Goal: Find specific page/section: Find specific page/section

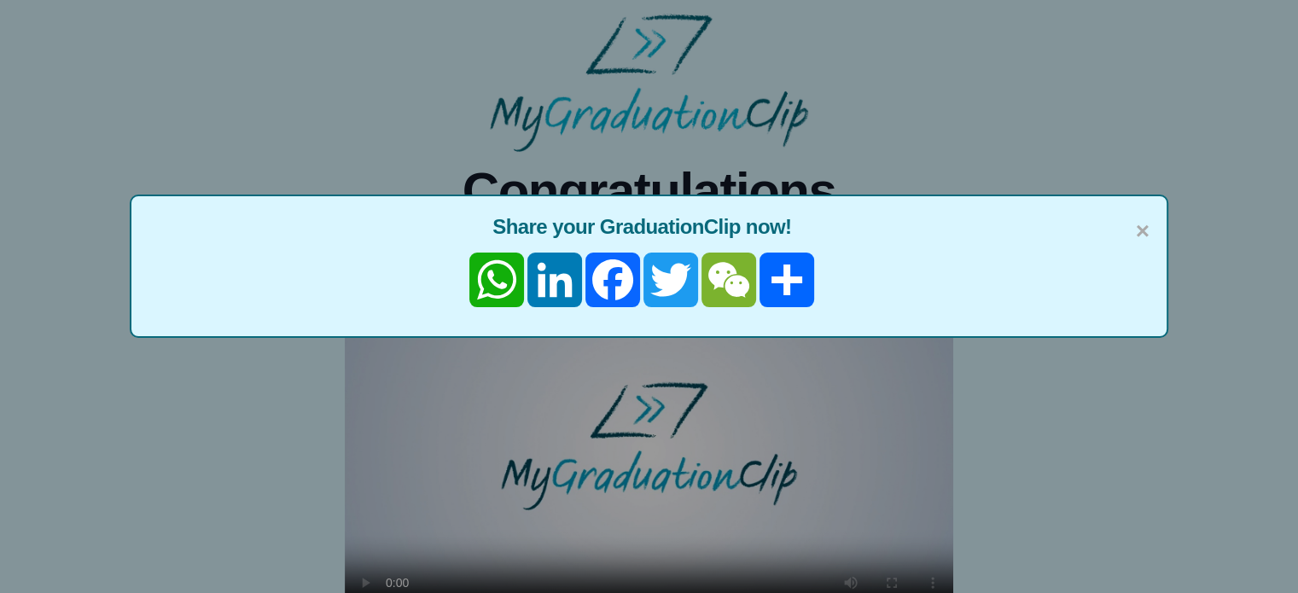
click at [826, 424] on div "× Share your GraduationClip now! WhatsApp LinkedIn Facebook Twitter WeChat Share" at bounding box center [649, 296] width 1298 height 593
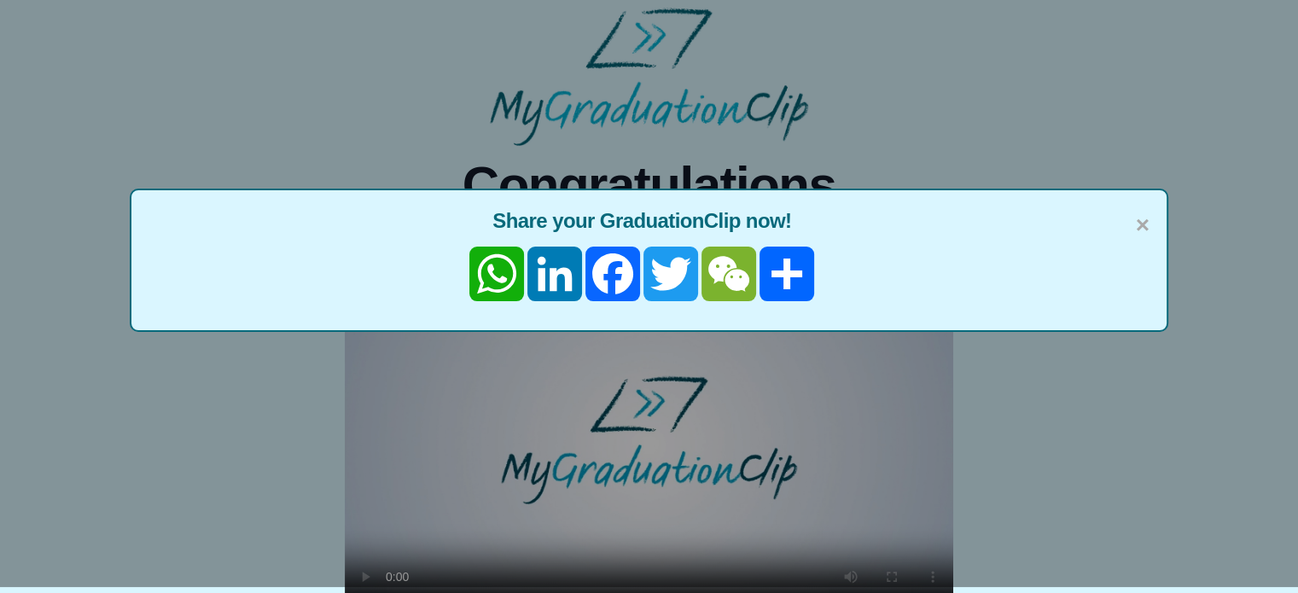
scroll to position [171, 0]
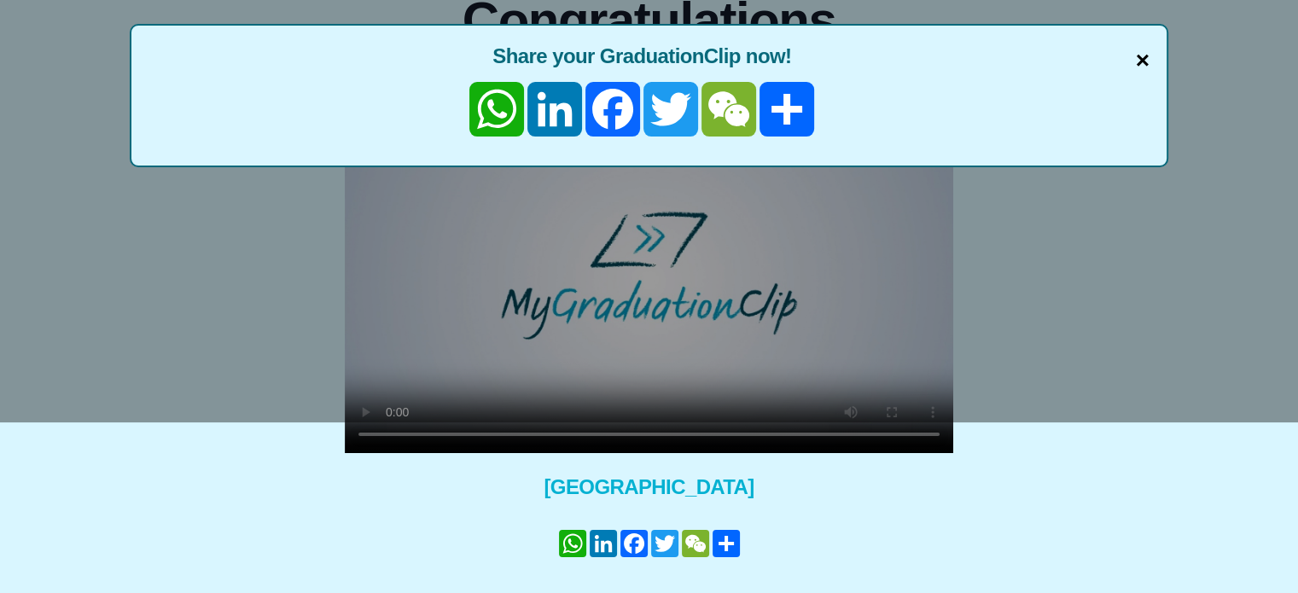
click at [1144, 60] on span "×" at bounding box center [1143, 61] width 14 height 36
